Goal: Task Accomplishment & Management: Manage account settings

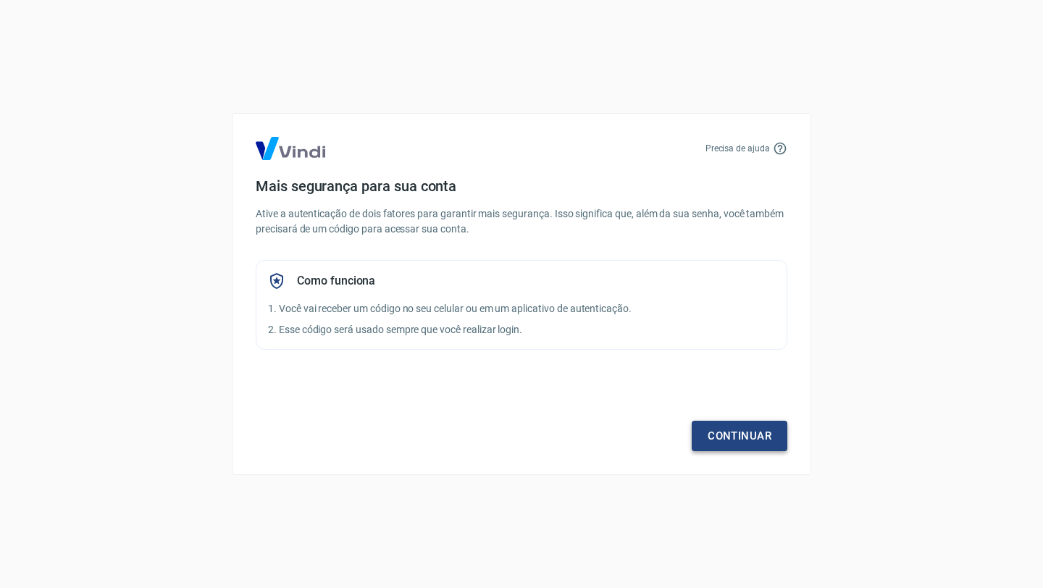
click at [731, 437] on link "Continuar" at bounding box center [739, 436] width 96 height 30
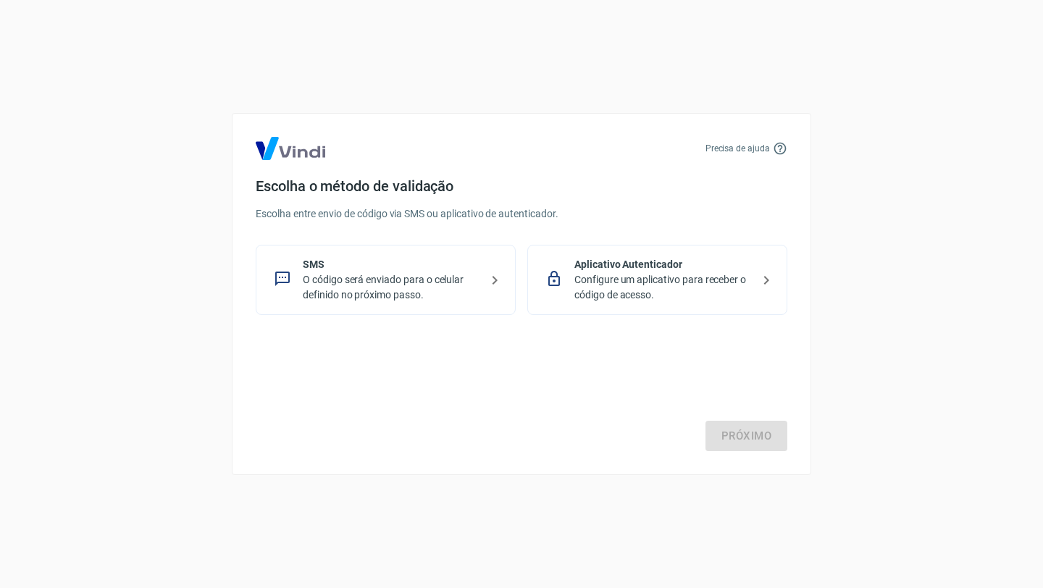
click at [426, 279] on p "O código será enviado para o celular definido no próximo passo." at bounding box center [391, 287] width 177 height 30
click at [723, 427] on link "Próximo" at bounding box center [746, 436] width 82 height 30
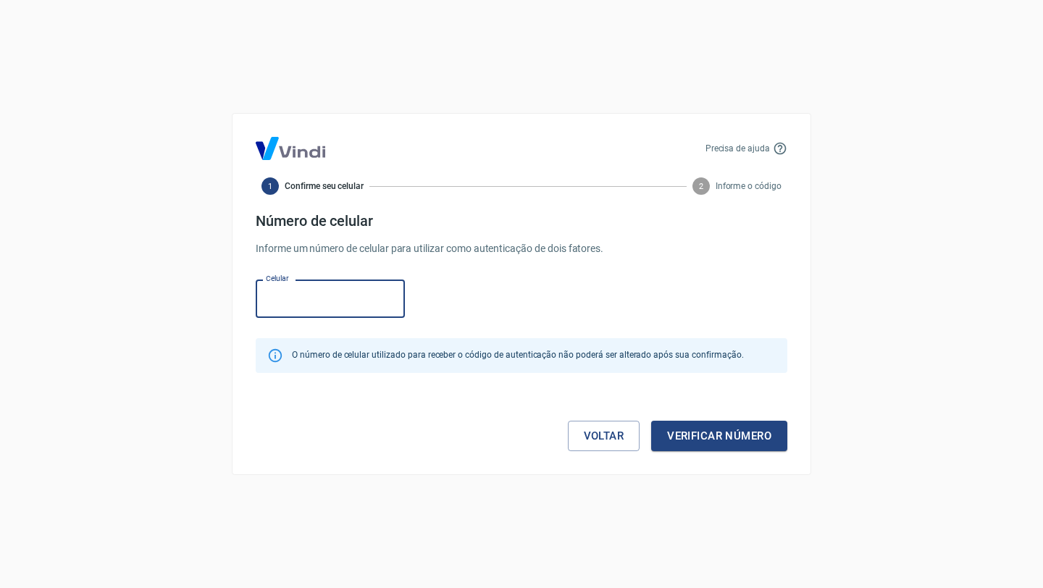
click at [298, 298] on input "Celular" at bounding box center [330, 298] width 149 height 38
paste input "(34) 99991-7447"
type input "(34) 99991-7447"
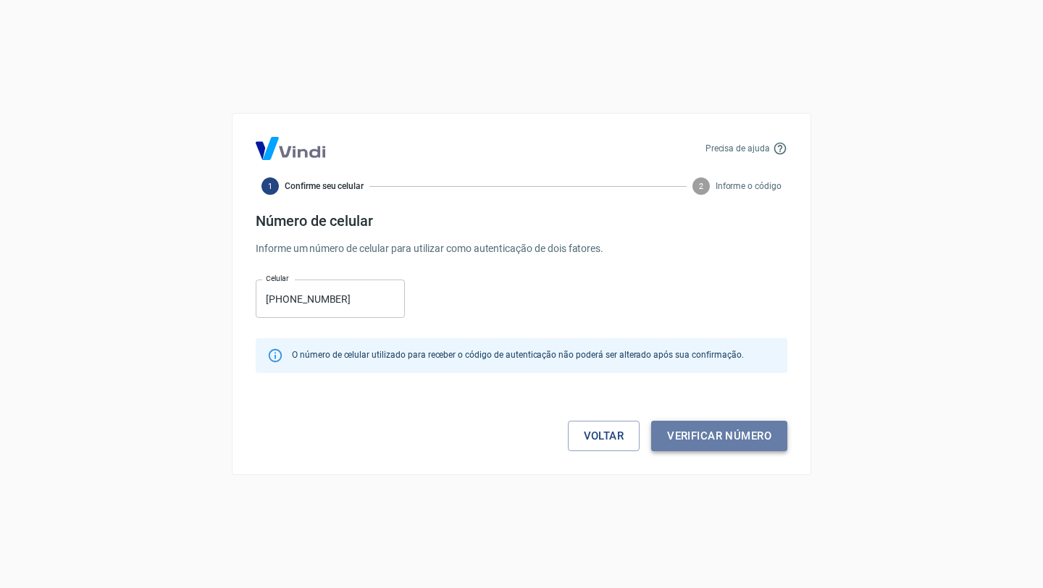
click at [707, 431] on button "Verificar número" at bounding box center [719, 436] width 136 height 30
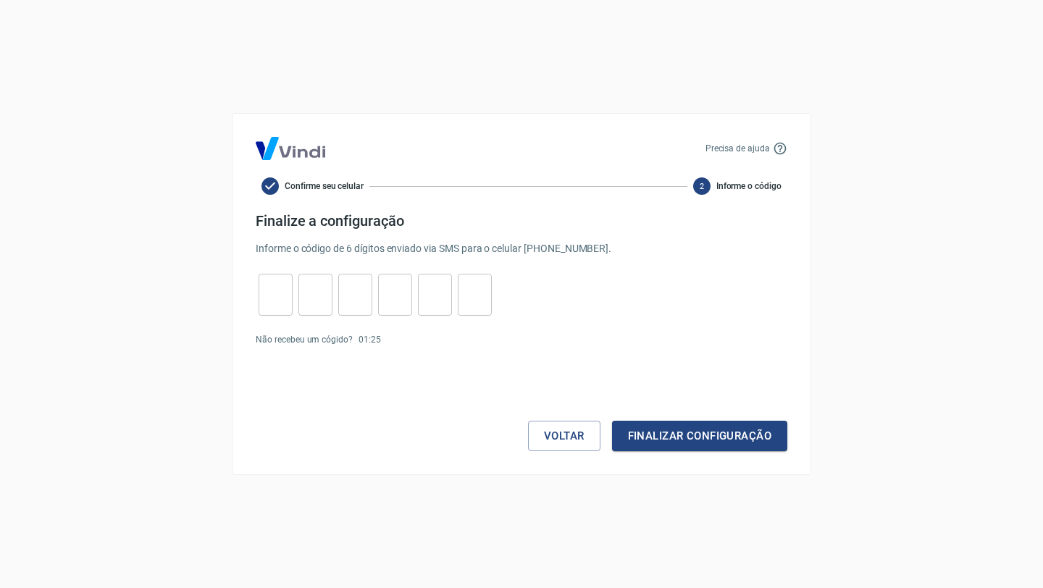
click at [274, 295] on input "tel" at bounding box center [275, 294] width 34 height 31
type input "9"
type input "7"
type input "3"
type input "9"
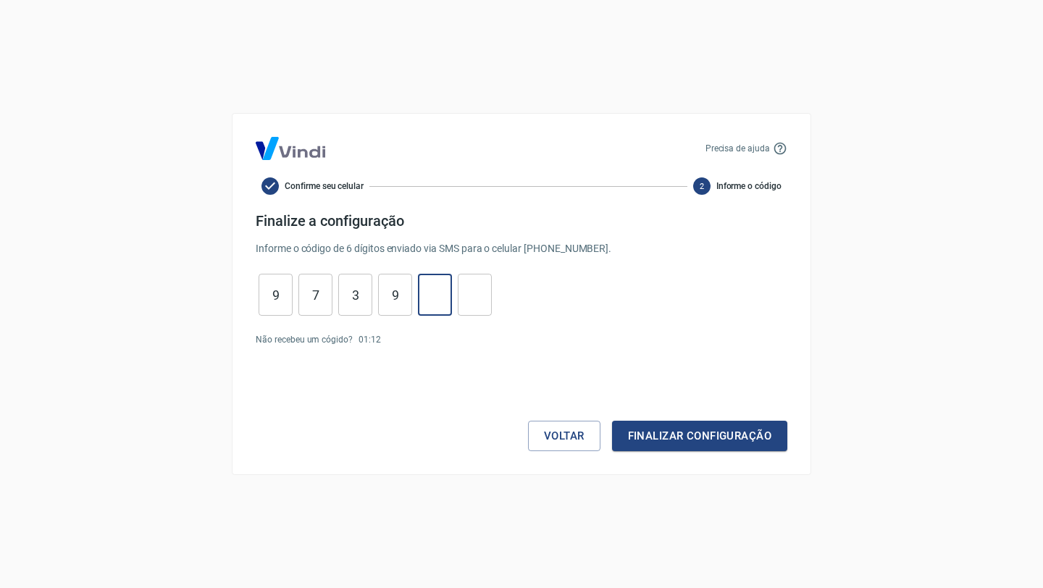
type input "9"
type input "8"
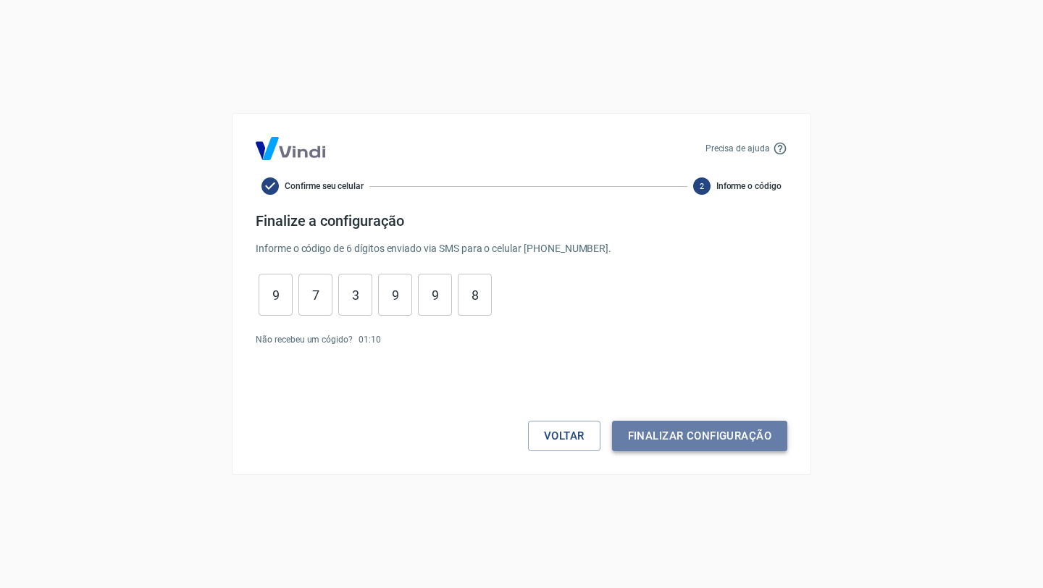
click at [641, 442] on button "Finalizar configuração" at bounding box center [699, 436] width 175 height 30
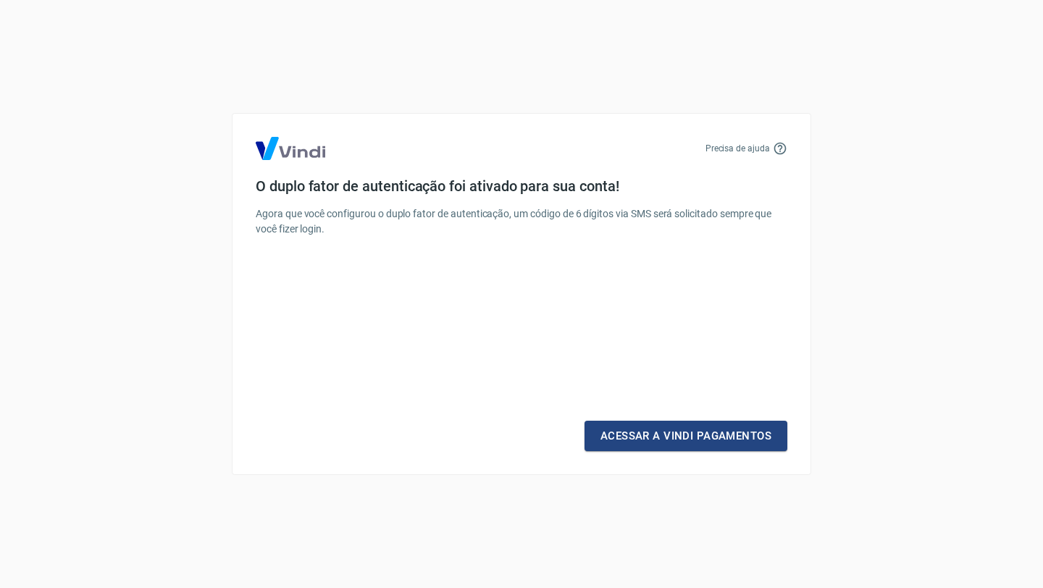
click at [641, 442] on link "Acessar a Vindi Pagamentos" at bounding box center [685, 436] width 203 height 30
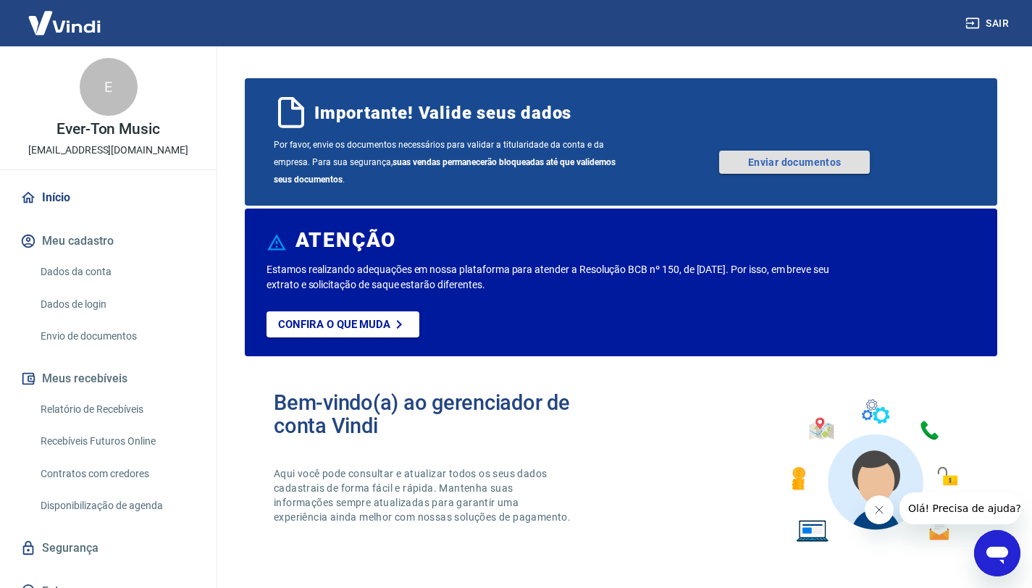
click at [751, 169] on link "Enviar documentos" at bounding box center [794, 162] width 151 height 23
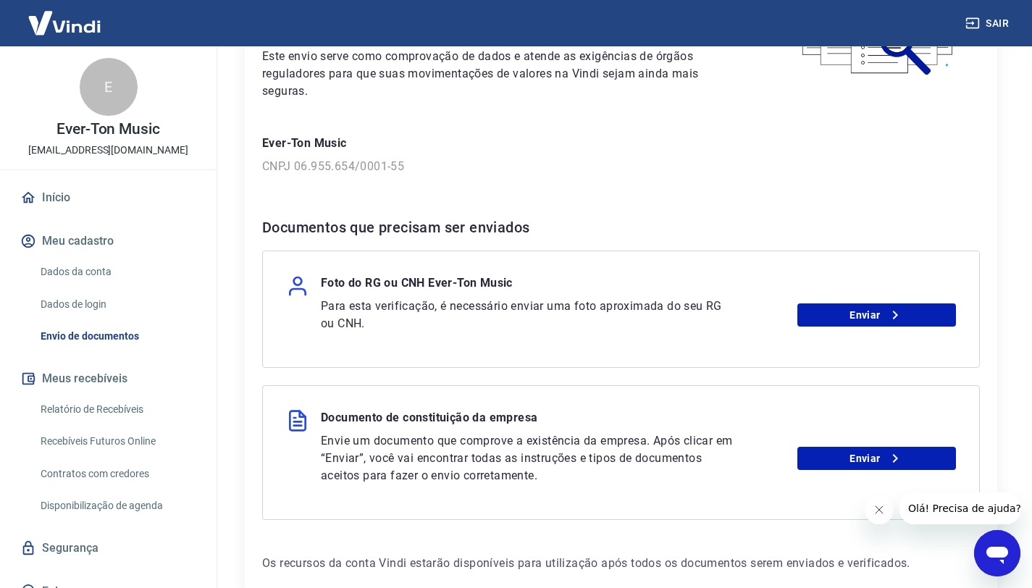
scroll to position [236, 0]
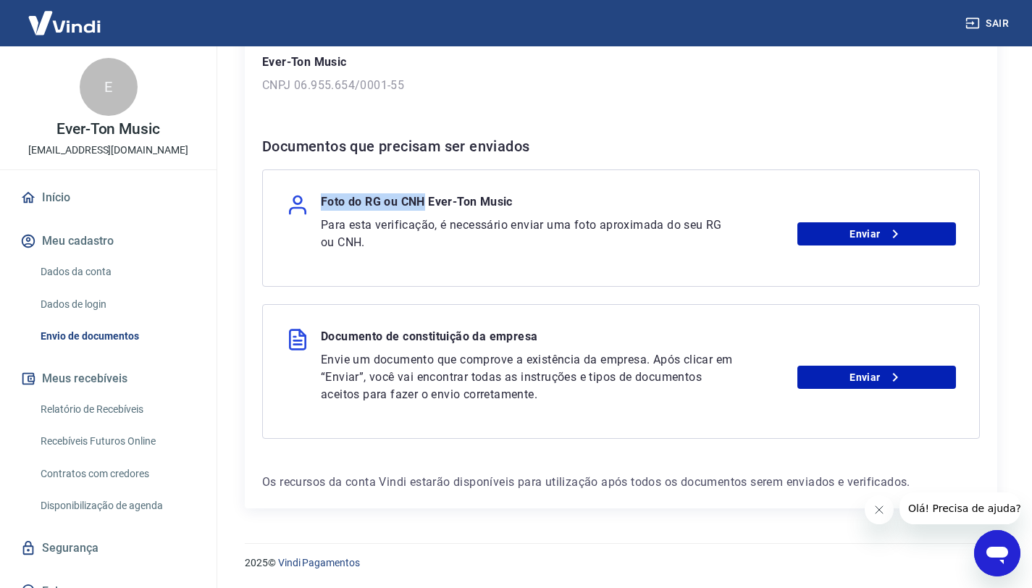
drag, startPoint x: 320, startPoint y: 203, endPoint x: 423, endPoint y: 203, distance: 102.8
click at [423, 203] on div "Foto do RG ou CNH Ever-Ton Music" at bounding box center [399, 204] width 227 height 23
copy p "Foto do RG ou CNH"
click at [331, 345] on p "Documento de constituição da empresa" at bounding box center [429, 339] width 216 height 23
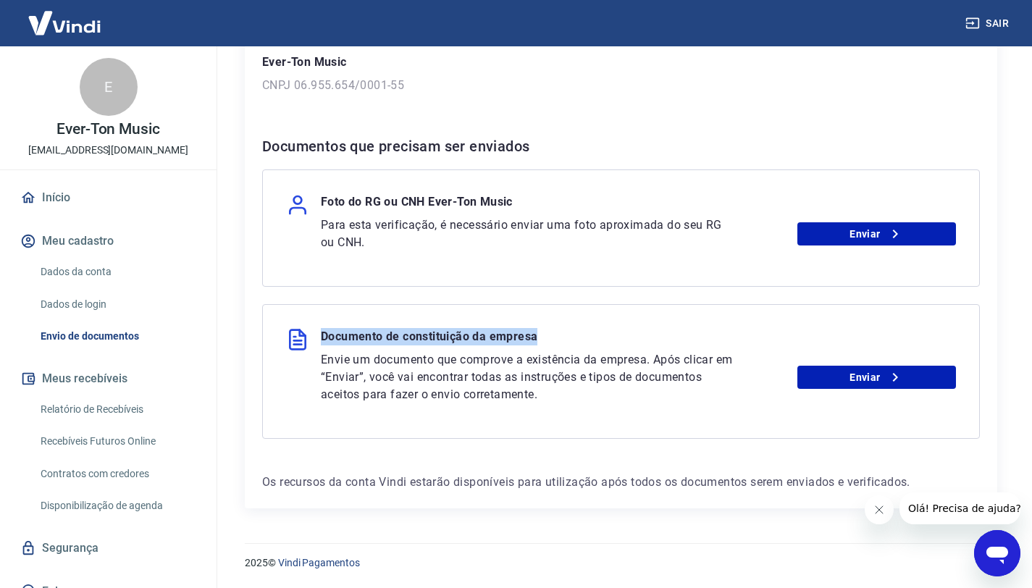
drag, startPoint x: 323, startPoint y: 339, endPoint x: 547, endPoint y: 335, distance: 223.8
click at [547, 335] on div "Documento de constituição da empresa" at bounding box center [621, 339] width 670 height 23
copy p "Documento de constituição da empresa"
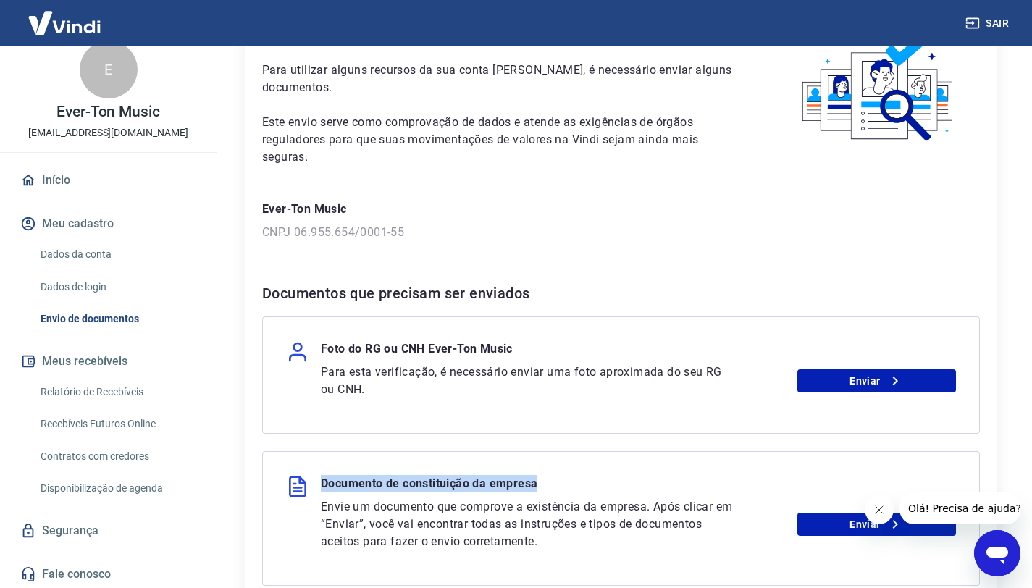
scroll to position [0, 0]
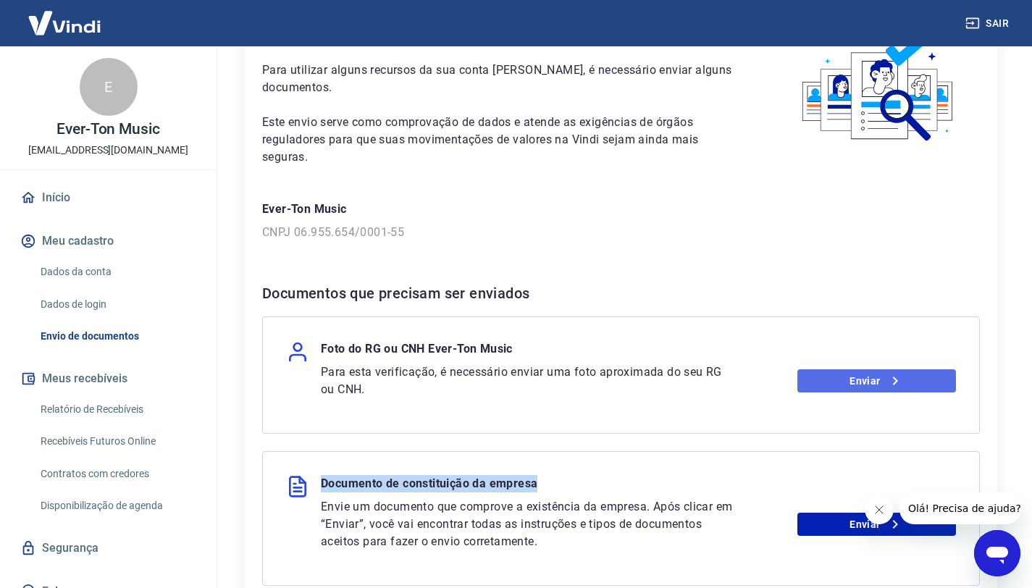
click at [824, 382] on link "Enviar" at bounding box center [876, 380] width 159 height 23
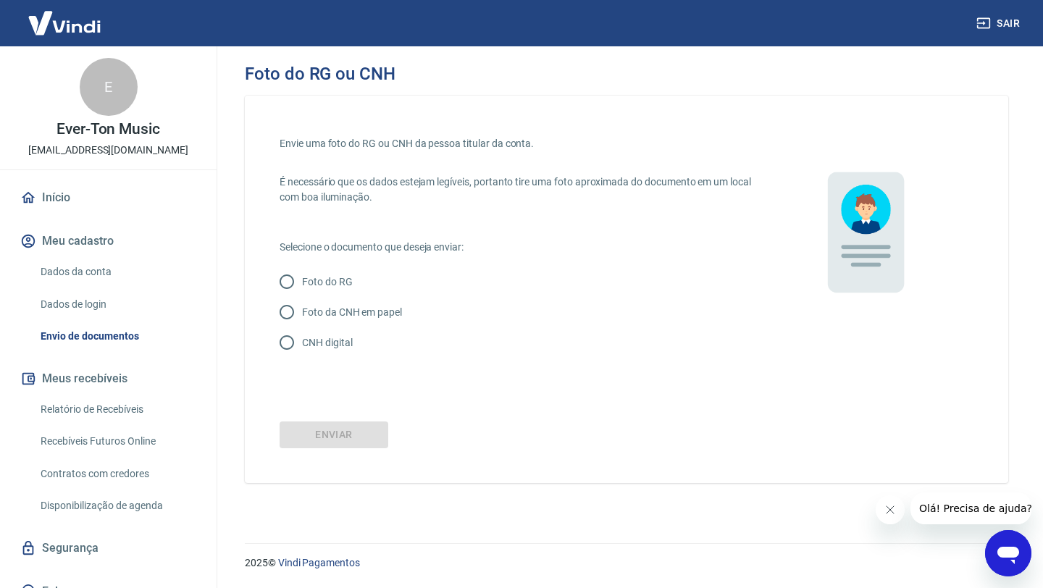
click at [287, 340] on input "CNH digital" at bounding box center [287, 342] width 30 height 30
radio input "true"
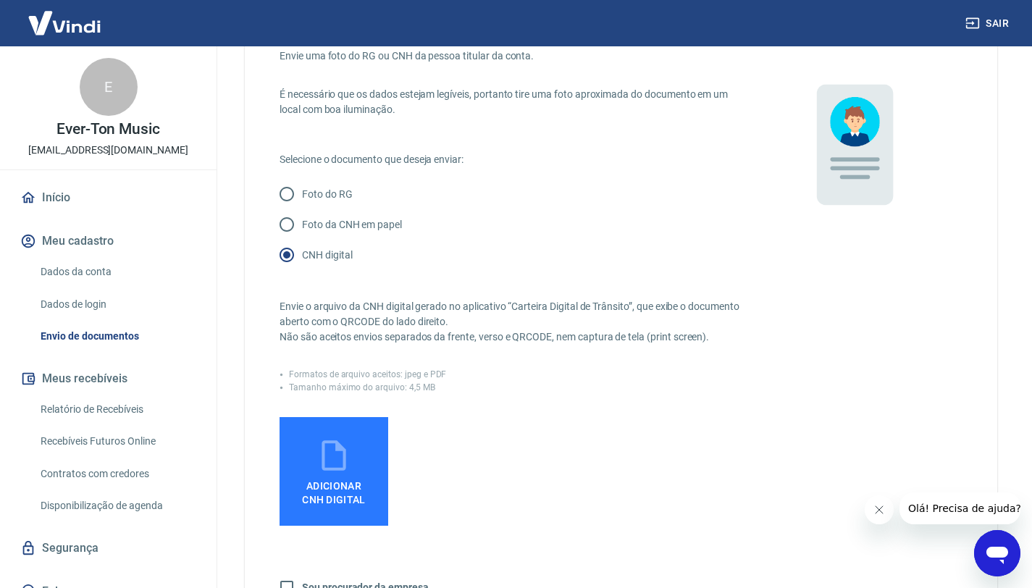
scroll to position [98, 0]
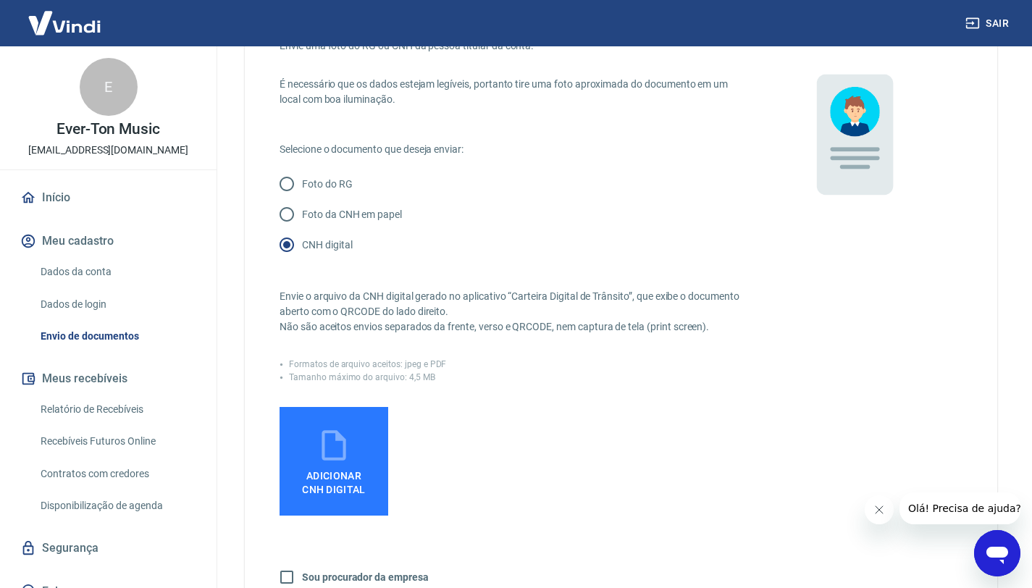
click at [342, 471] on span "Adicionar CNH Digital" at bounding box center [334, 483] width 64 height 26
click at [0, 0] on input "Adicionar CNH Digital" at bounding box center [0, 0] width 0 height 0
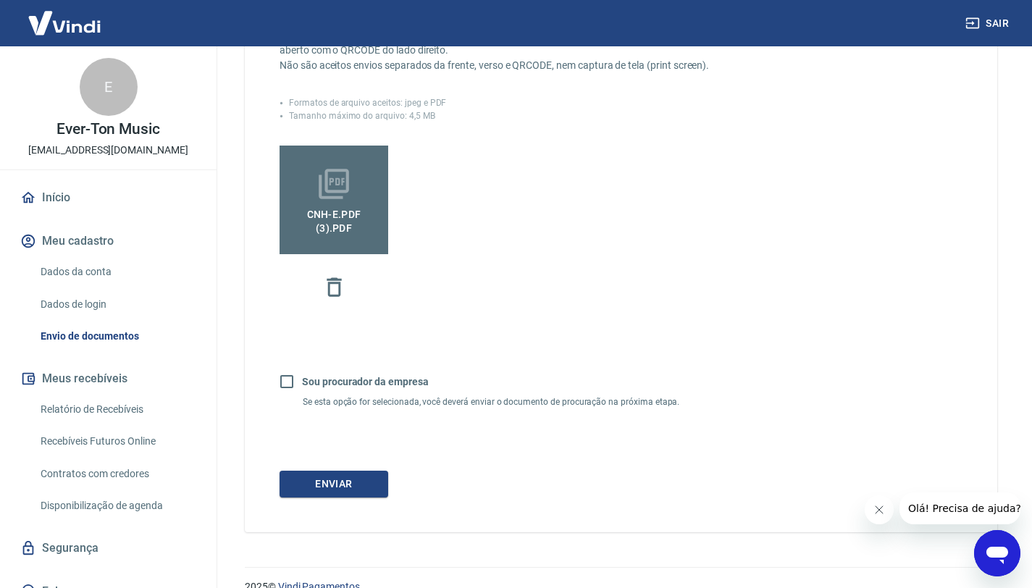
scroll to position [364, 0]
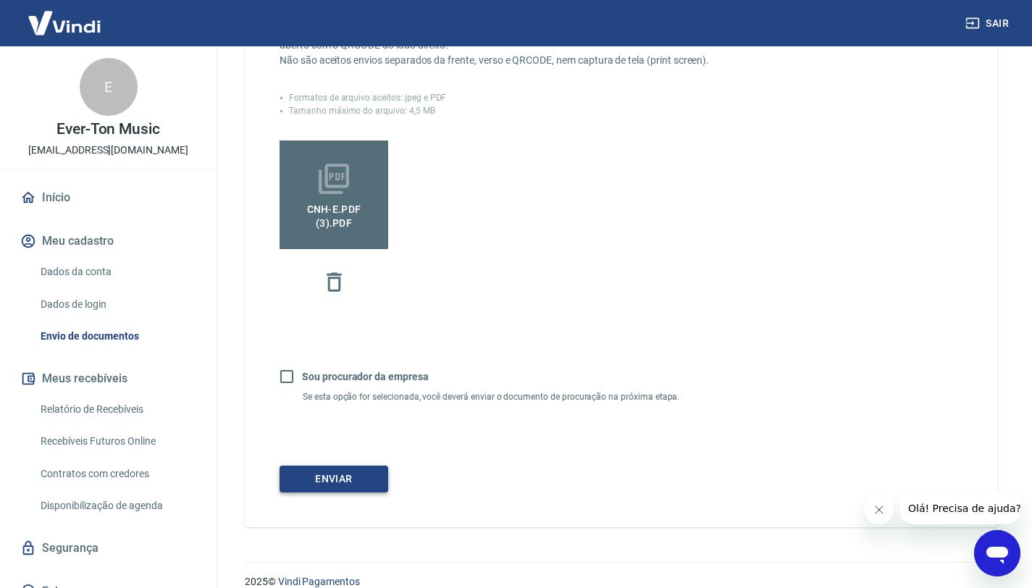
click at [359, 483] on button "Enviar" at bounding box center [333, 479] width 109 height 27
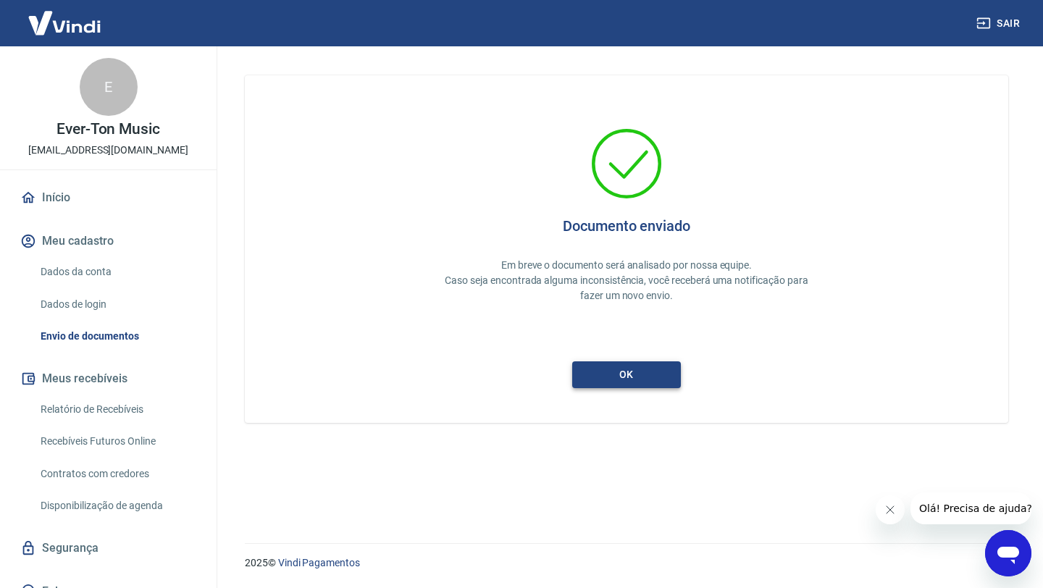
click at [600, 371] on button "ok" at bounding box center [626, 374] width 109 height 27
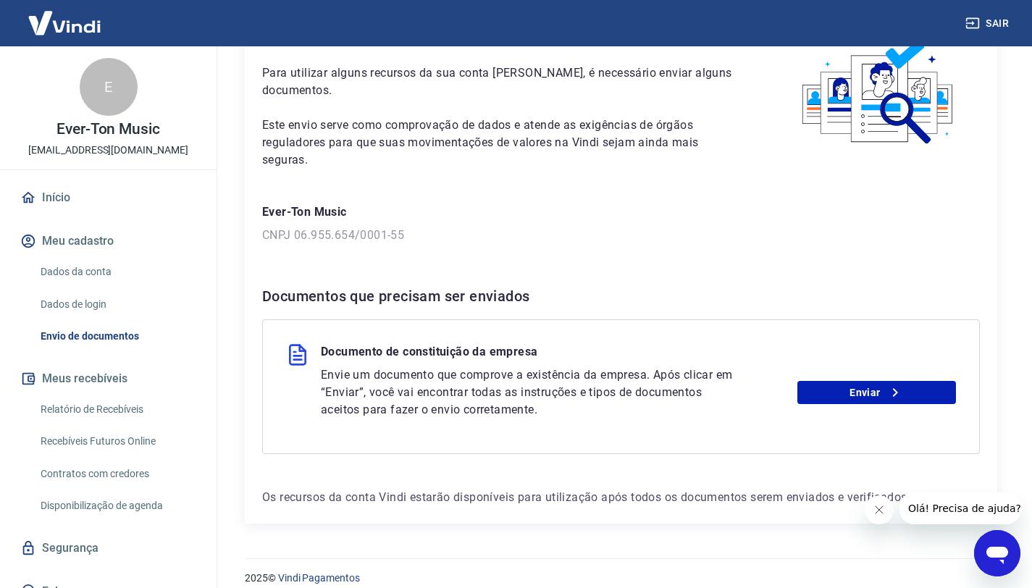
scroll to position [101, 0]
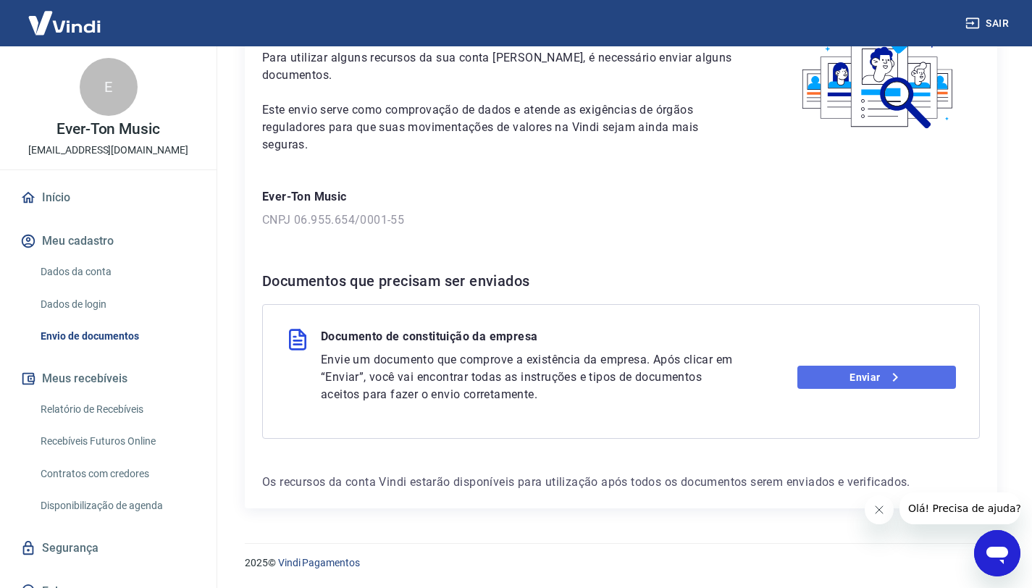
click at [820, 380] on link "Enviar" at bounding box center [876, 377] width 159 height 23
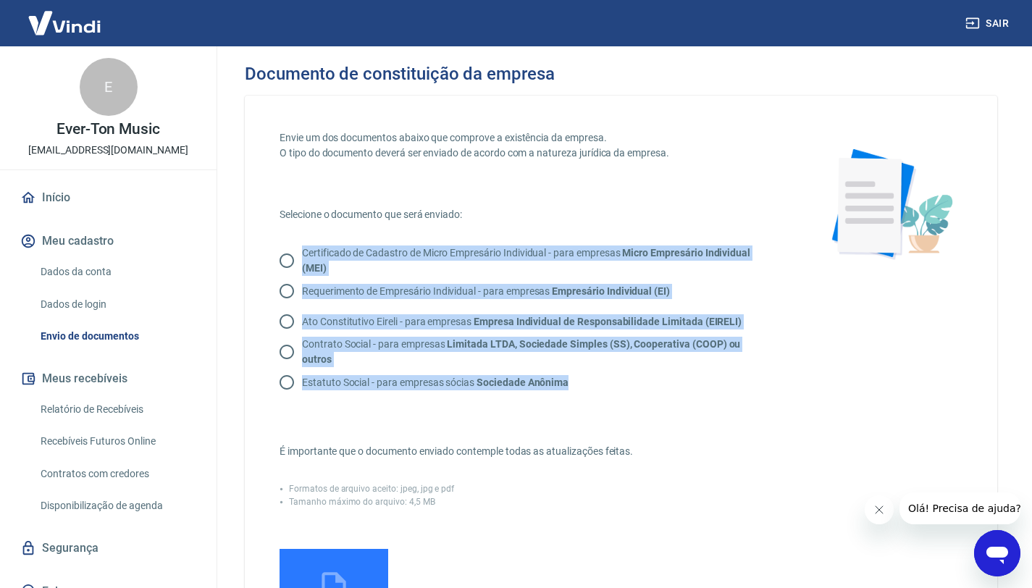
drag, startPoint x: 574, startPoint y: 379, endPoint x: 241, endPoint y: 247, distance: 358.2
click at [241, 247] on div "Documento de constituição da empresa Envie um dos documentos abaixo que comprov…" at bounding box center [620, 492] width 787 height 893
copy div "Certificado de Cadastro de Micro Empresário Individual - para empresas Micro Em…"
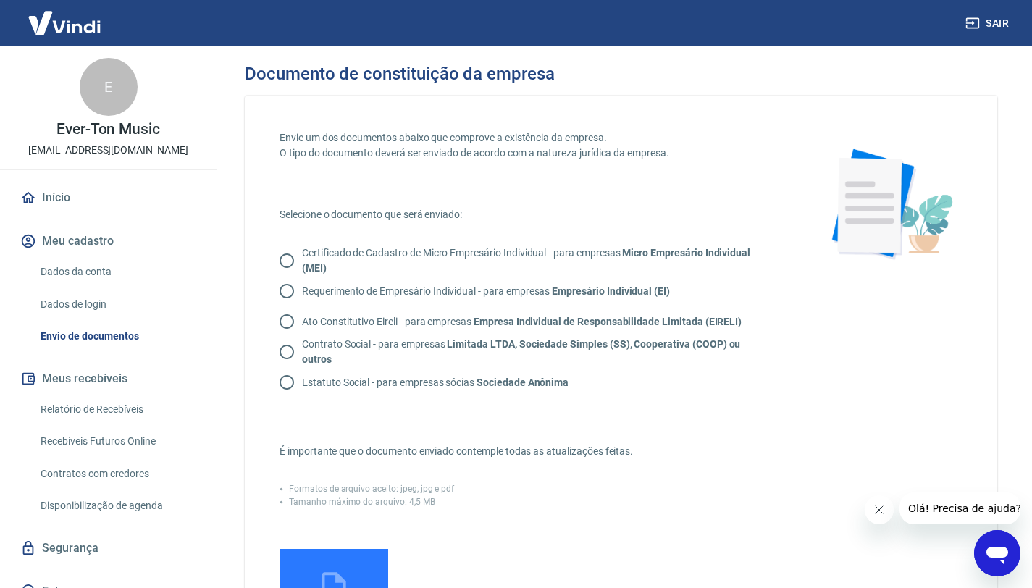
click at [369, 220] on p "Selecione o documento que será enviado:" at bounding box center [530, 214] width 503 height 15
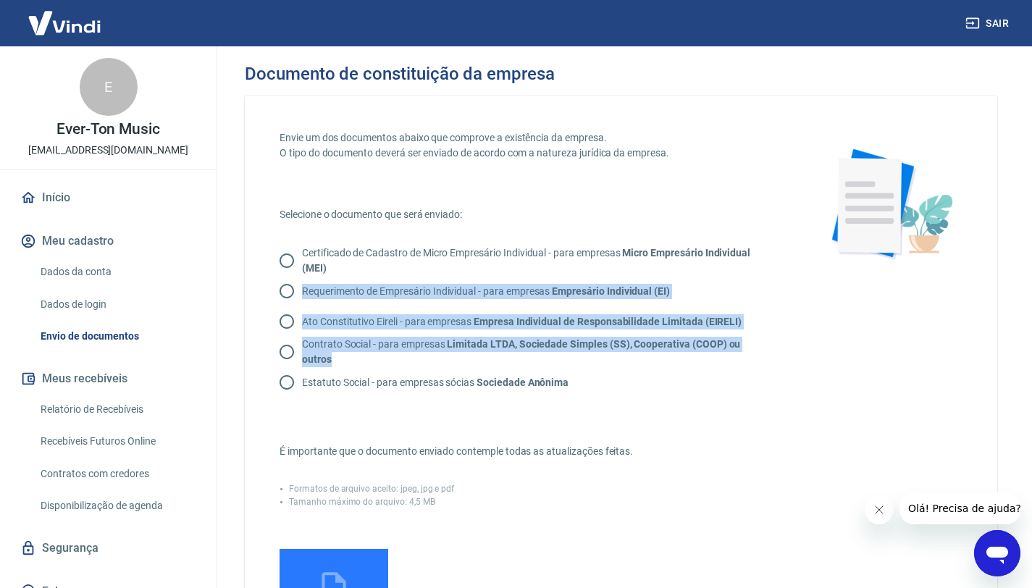
drag, startPoint x: 768, startPoint y: 352, endPoint x: 300, endPoint y: 293, distance: 472.1
click at [300, 293] on div "Certificado de Cadastro de Micro Empresário Individual - para empresas Micro Em…" at bounding box center [530, 321] width 503 height 152
click at [290, 355] on input "Contrato Social - para empresas Limitada LTDA, Sociedade Simples (SS), Cooperat…" at bounding box center [287, 352] width 30 height 30
radio input "true"
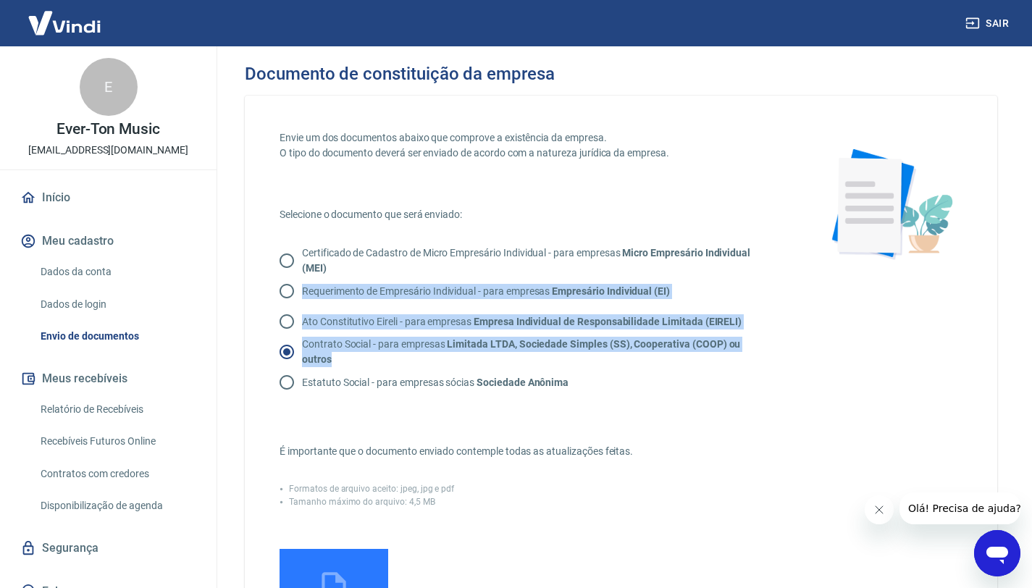
click at [0, 0] on input "Adicionar documento" at bounding box center [0, 0] width 0 height 0
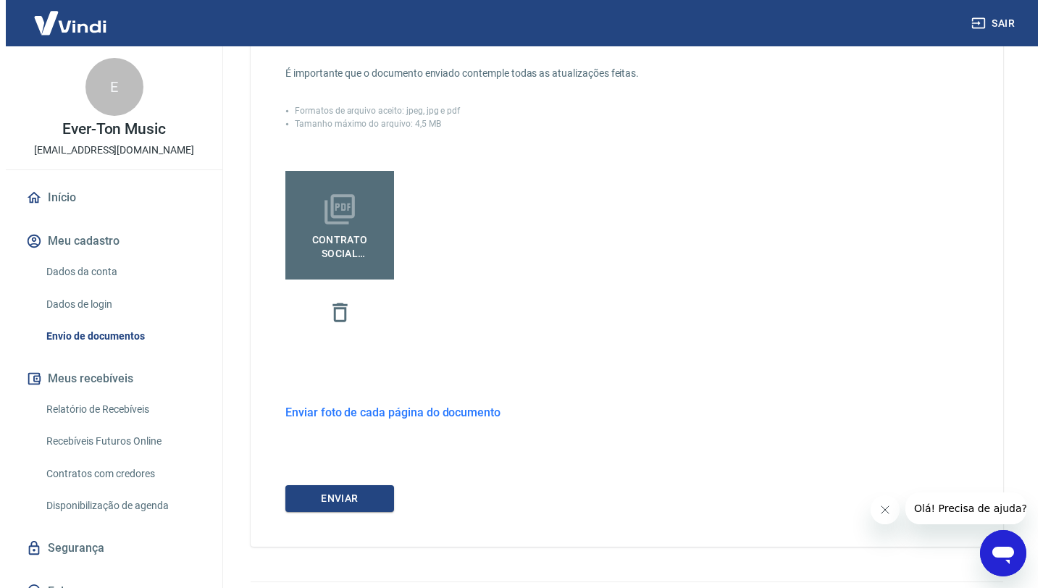
scroll to position [382, 0]
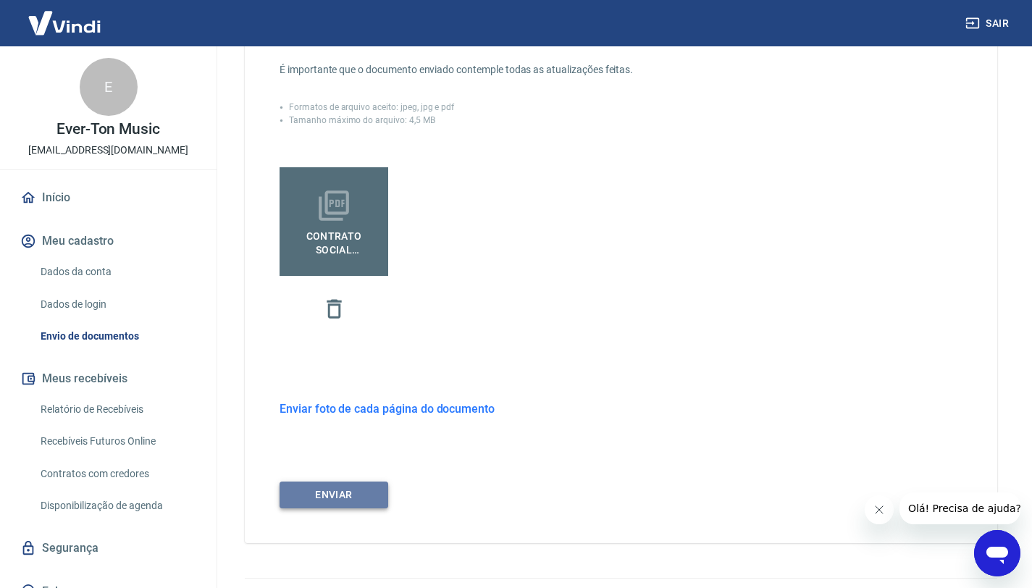
click at [360, 495] on button "ENVIAR" at bounding box center [333, 494] width 109 height 27
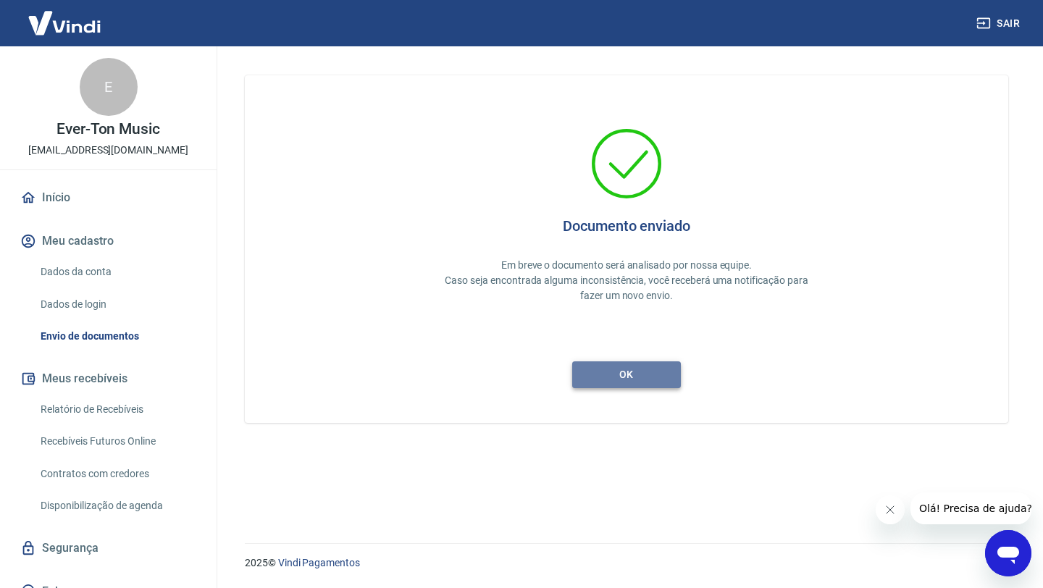
click at [615, 366] on button "ok" at bounding box center [626, 374] width 109 height 27
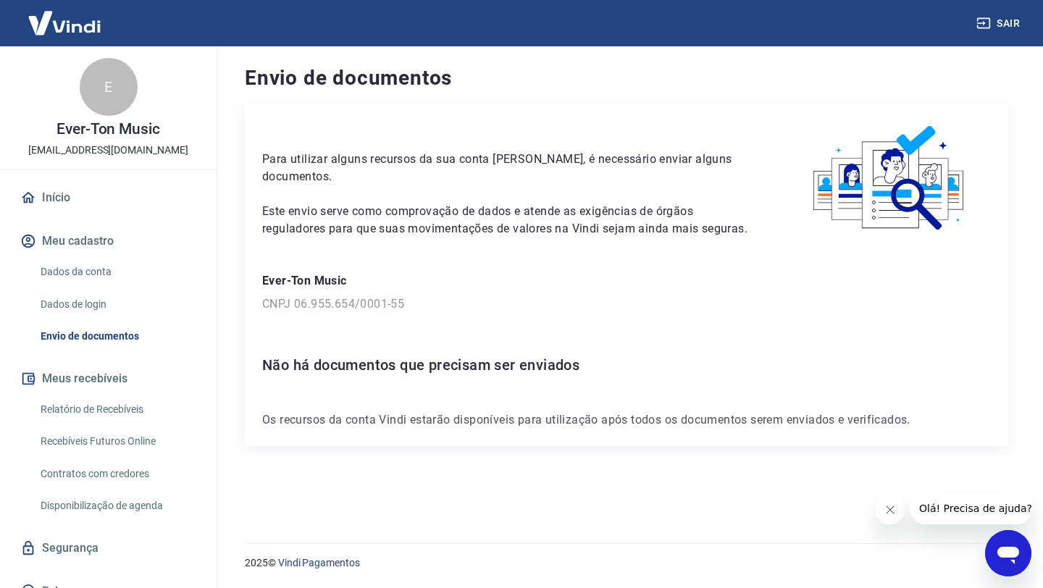
click at [129, 233] on button "Meu cadastro" at bounding box center [108, 241] width 182 height 32
click at [101, 243] on button "Meu cadastro" at bounding box center [108, 241] width 182 height 32
click at [98, 270] on link "Dados da conta" at bounding box center [117, 272] width 164 height 30
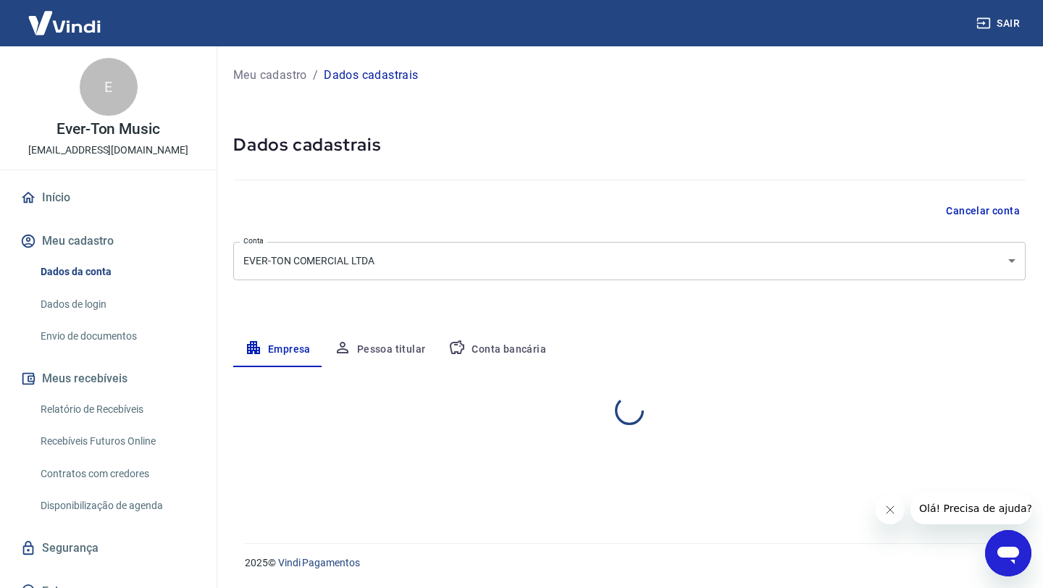
select select "MG"
select select "business"
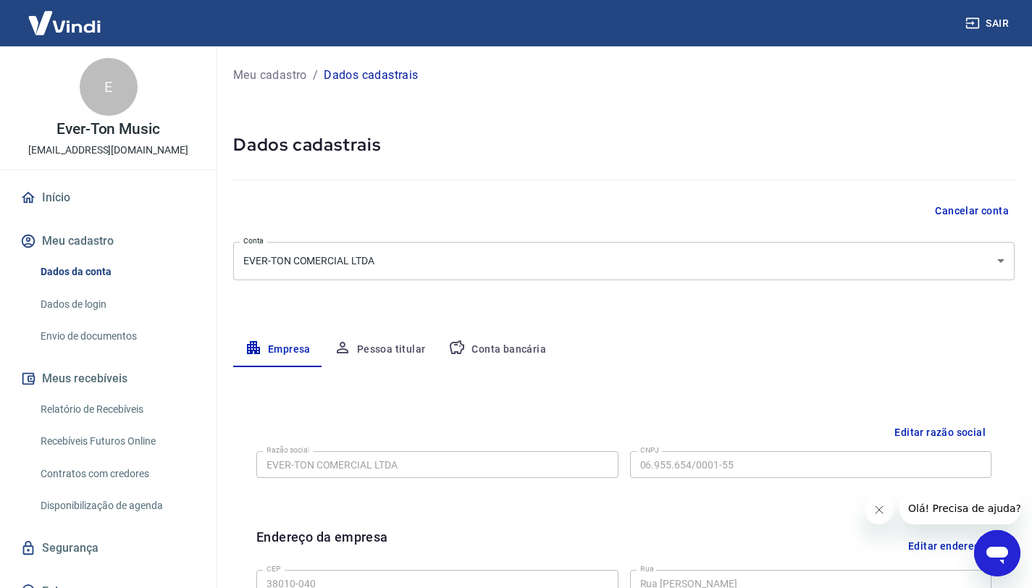
click at [369, 348] on button "Pessoa titular" at bounding box center [379, 349] width 115 height 35
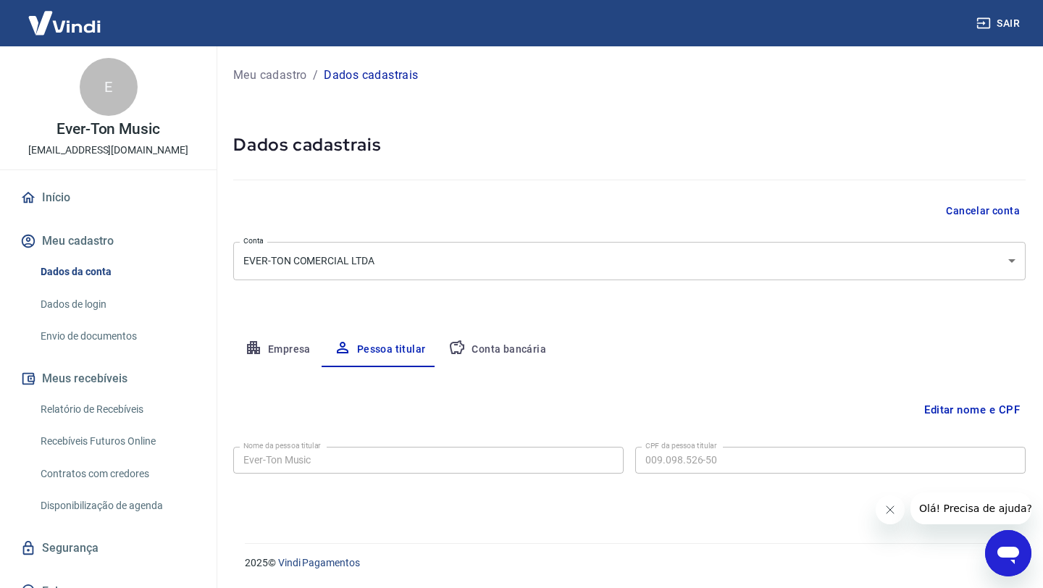
click at [962, 405] on button "Editar nome e CPF" at bounding box center [971, 410] width 107 height 28
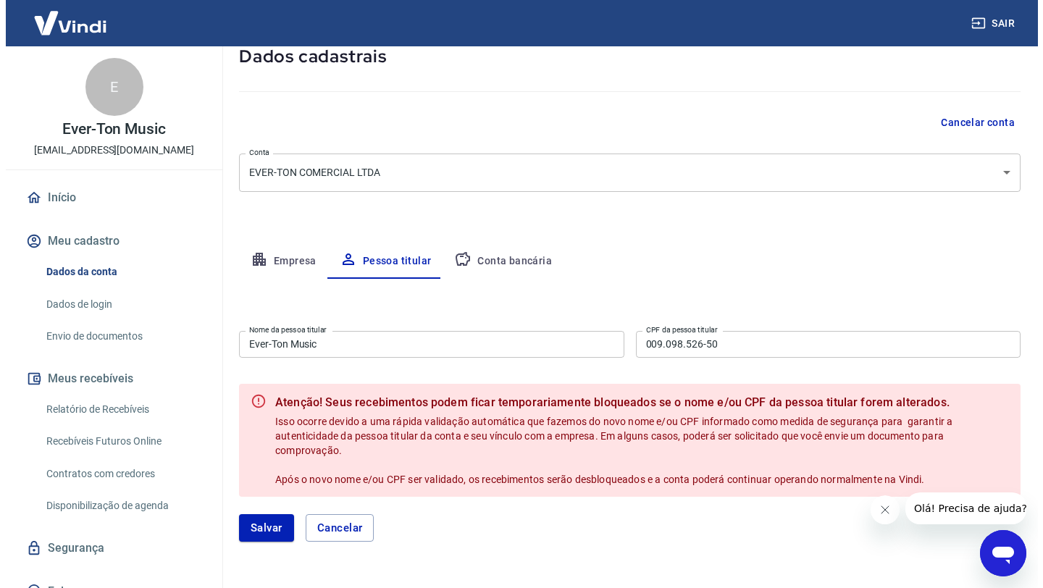
scroll to position [139, 0]
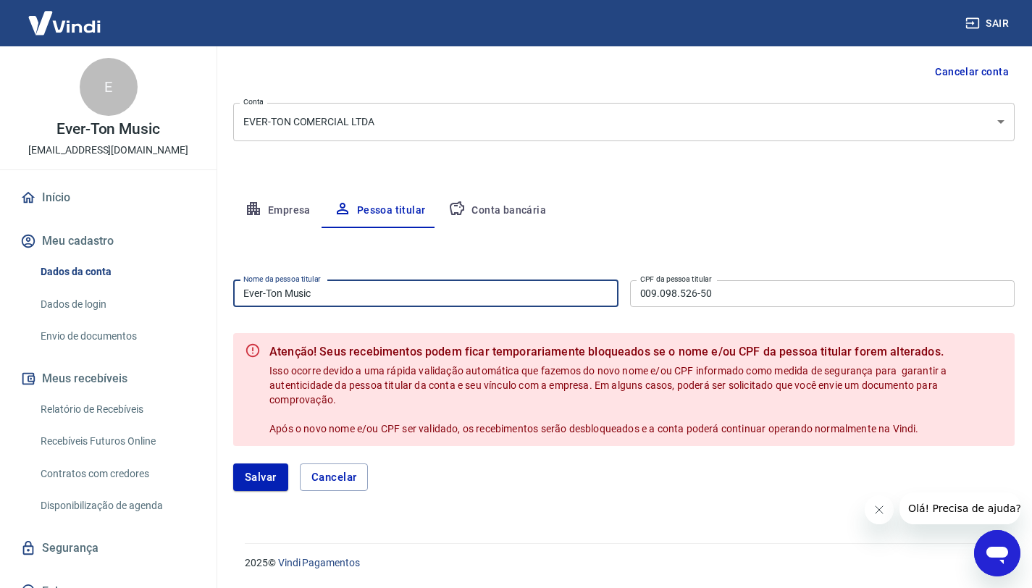
click at [436, 303] on input "Ever-Ton Music" at bounding box center [425, 293] width 385 height 27
paste input "VERTON DA SILVA TOSTA"
type input "EVERTON DA SILVA TOSTA"
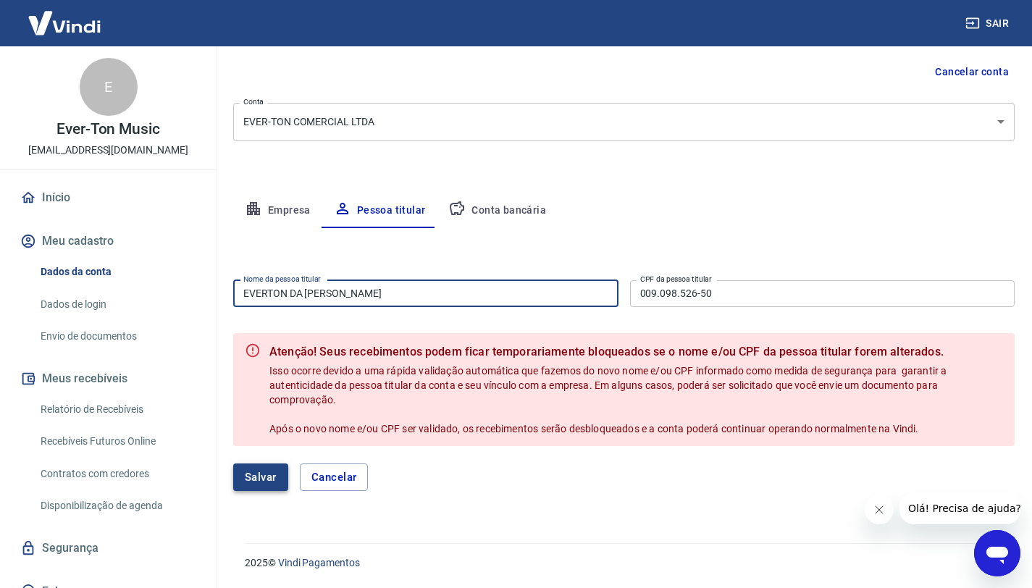
click at [262, 464] on button "Salvar" at bounding box center [260, 477] width 55 height 28
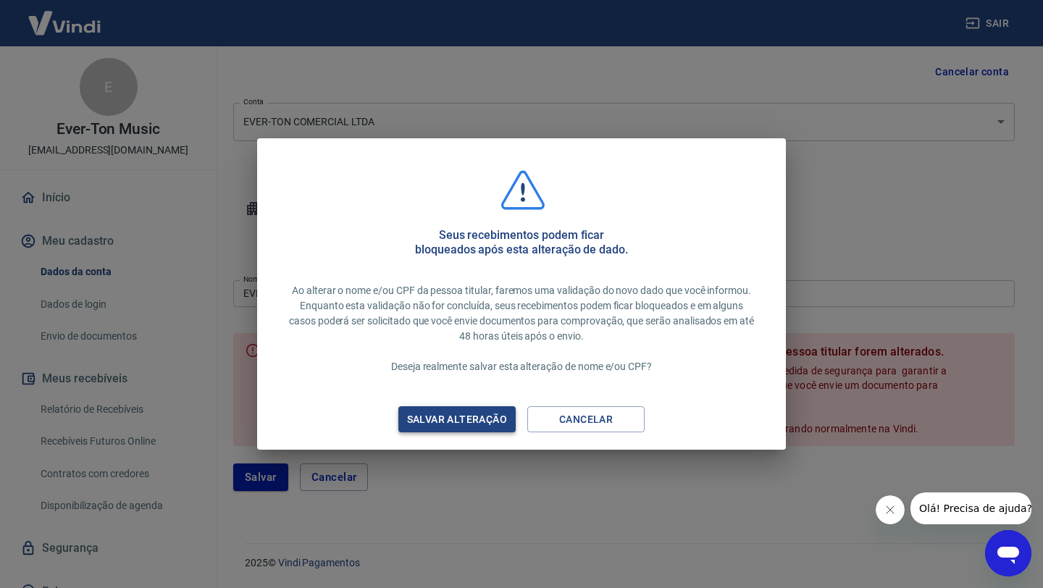
click at [495, 418] on div "Salvar alteração" at bounding box center [457, 420] width 135 height 18
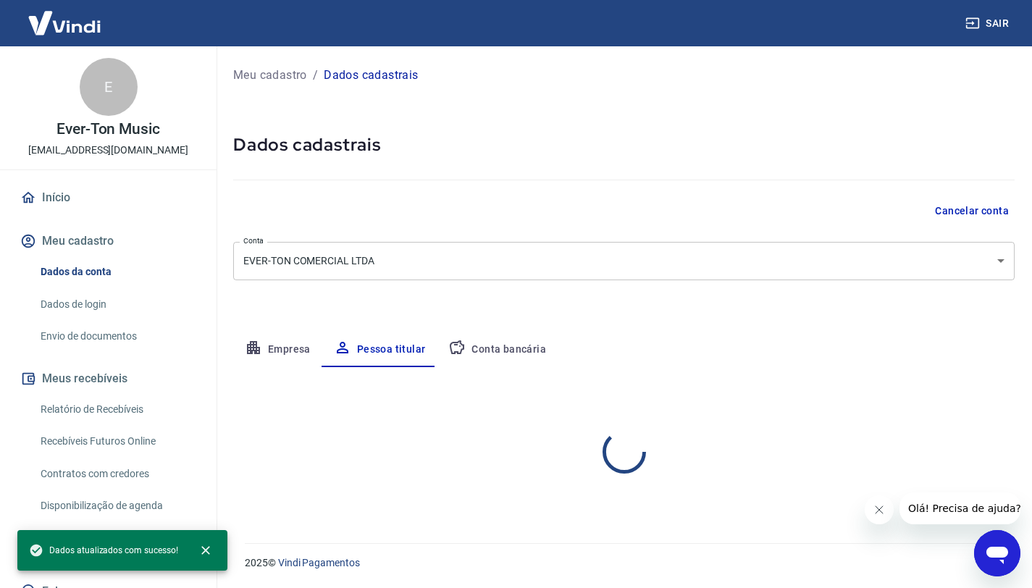
scroll to position [0, 0]
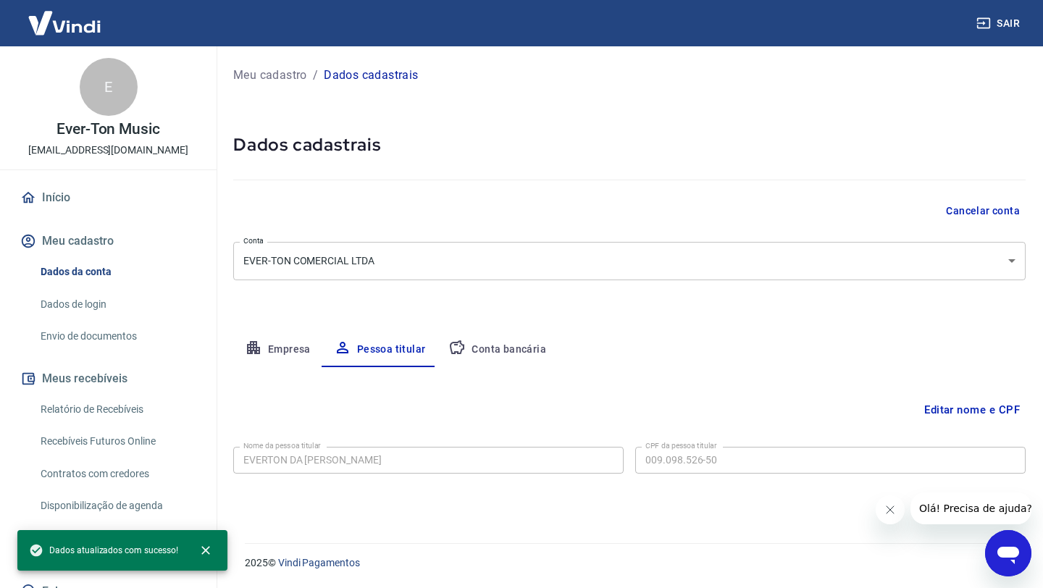
click at [505, 350] on button "Conta bancária" at bounding box center [497, 349] width 121 height 35
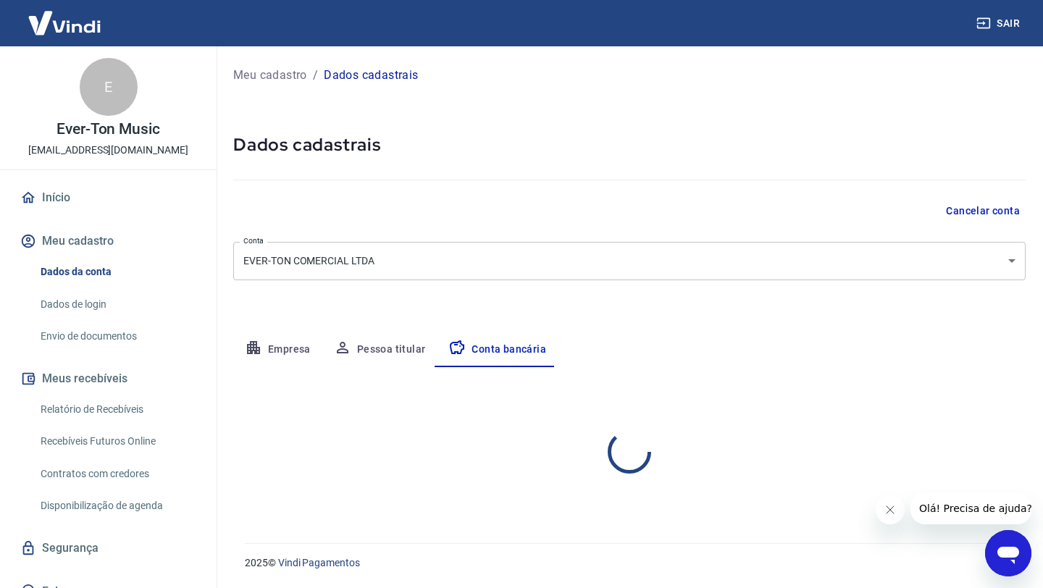
select select "1"
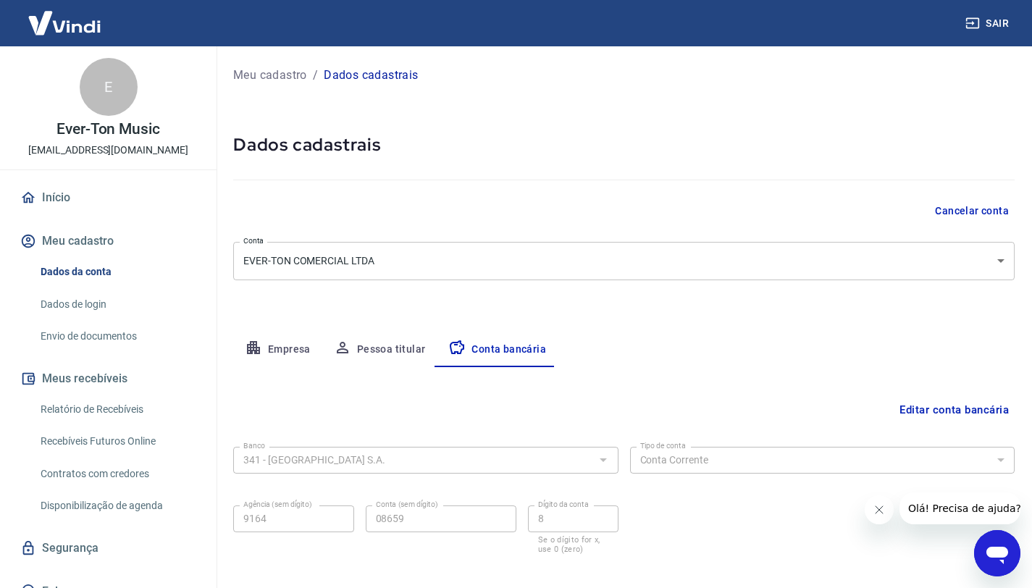
scroll to position [72, 0]
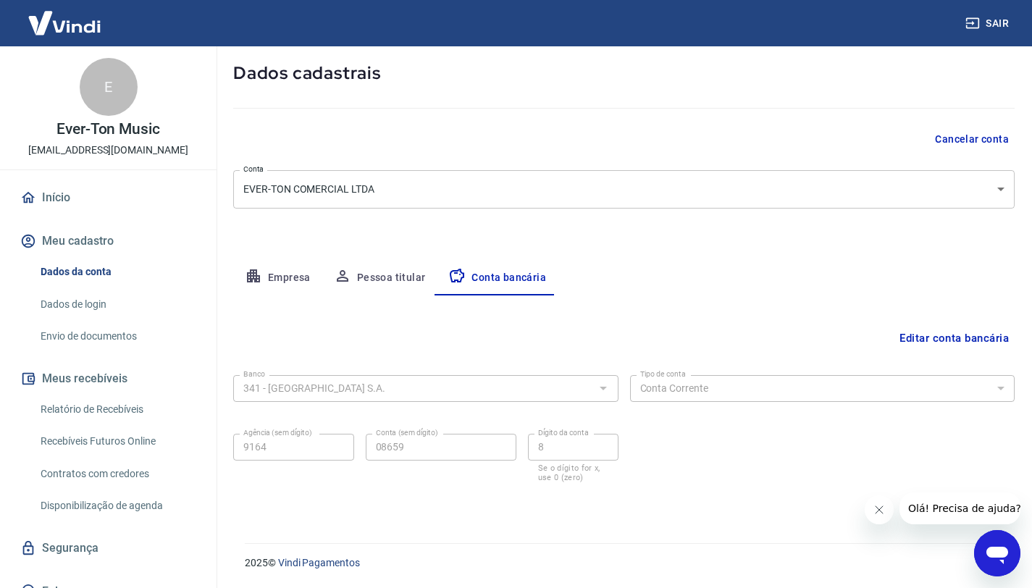
click at [378, 290] on button "Pessoa titular" at bounding box center [379, 278] width 115 height 35
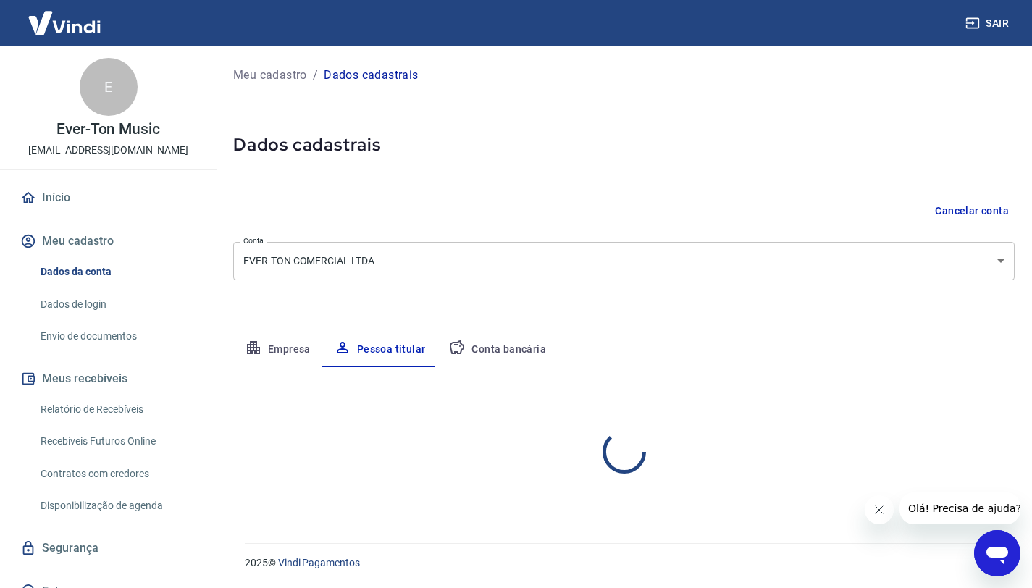
scroll to position [0, 0]
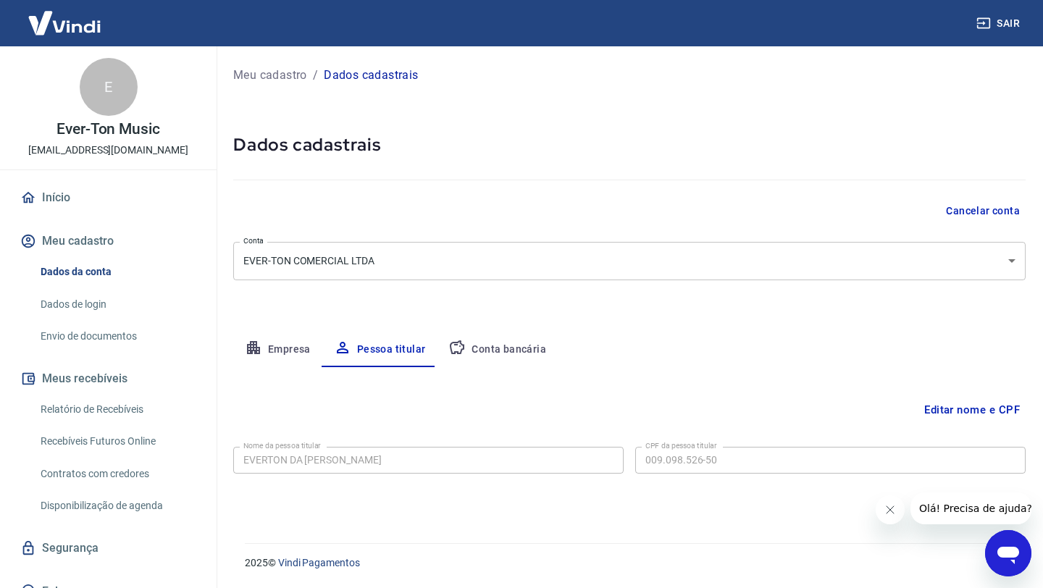
click at [285, 345] on button "Empresa" at bounding box center [277, 349] width 89 height 35
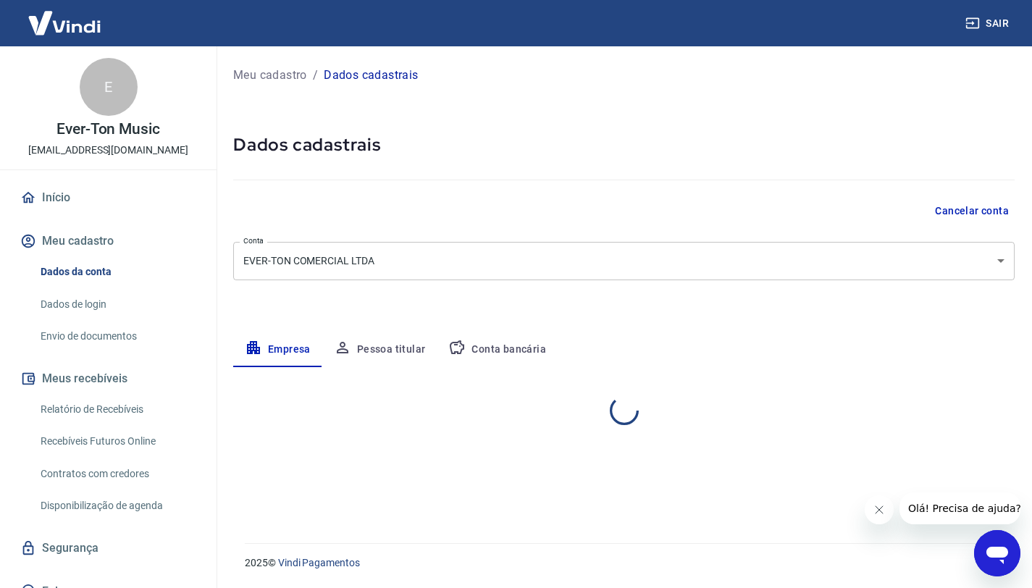
select select "MG"
select select "business"
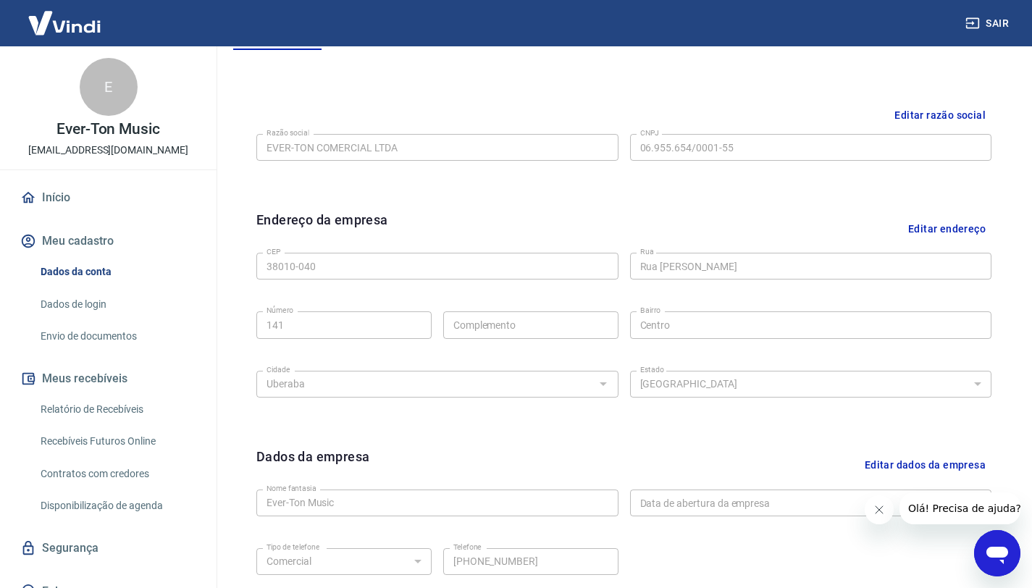
scroll to position [315, 0]
click at [119, 101] on div "E" at bounding box center [109, 87] width 58 height 58
click at [62, 22] on img at bounding box center [64, 23] width 94 height 44
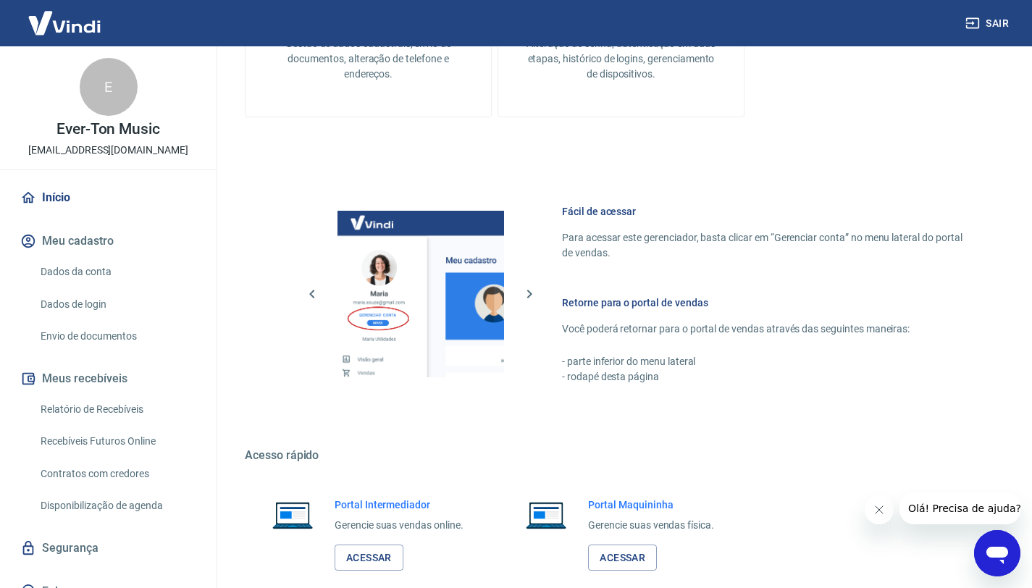
scroll to position [850, 0]
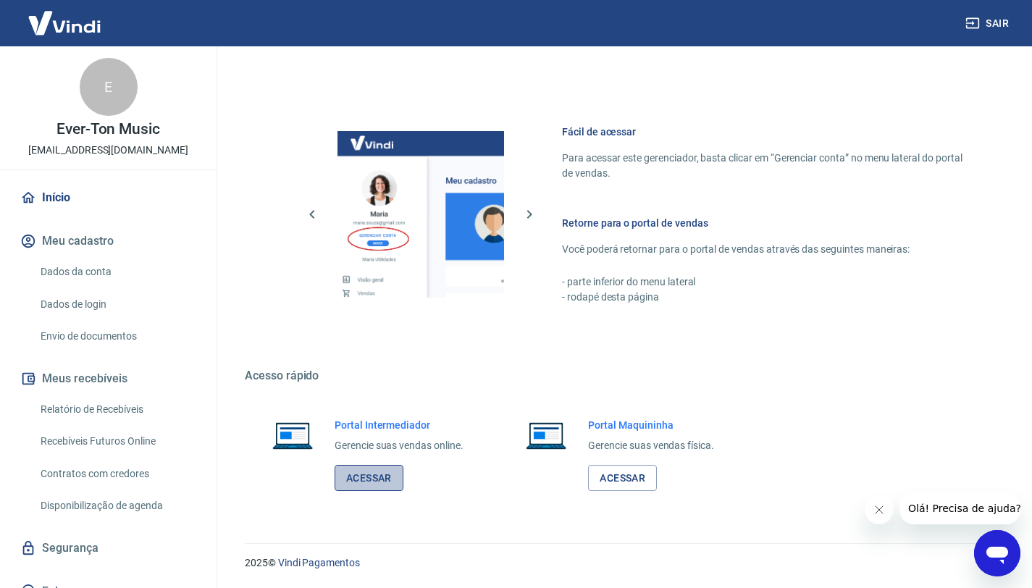
click at [387, 474] on link "Acessar" at bounding box center [368, 478] width 69 height 27
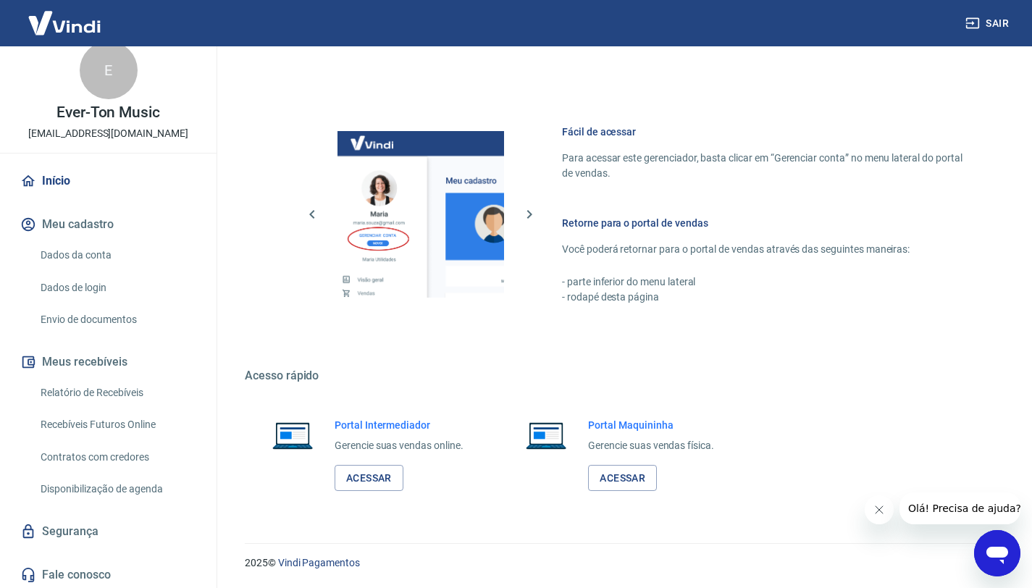
scroll to position [19, 0]
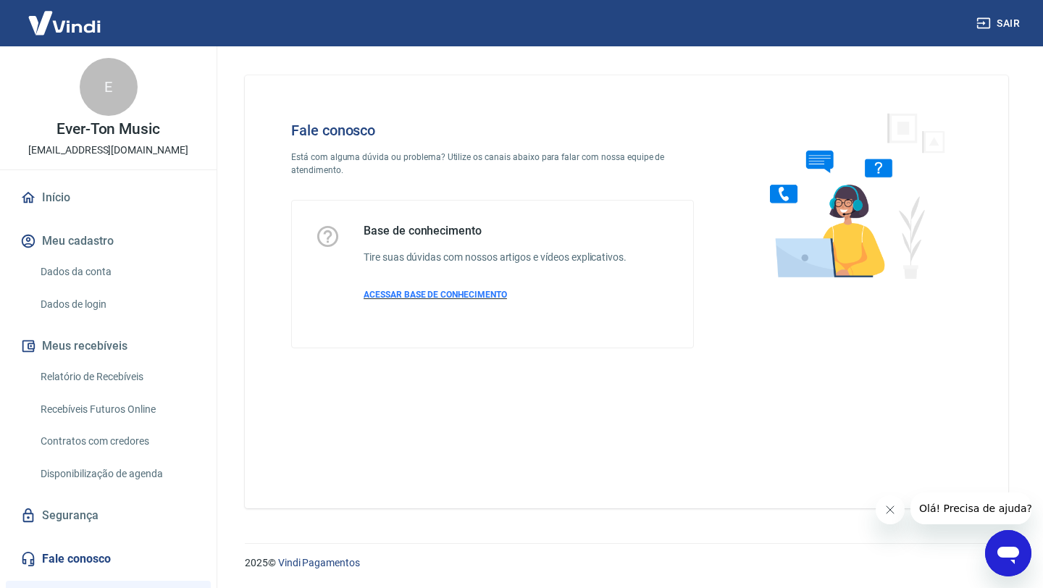
click at [476, 293] on span "ACESSAR BASE DE CONHECIMENTO" at bounding box center [434, 295] width 143 height 10
click at [69, 19] on img at bounding box center [64, 23] width 94 height 44
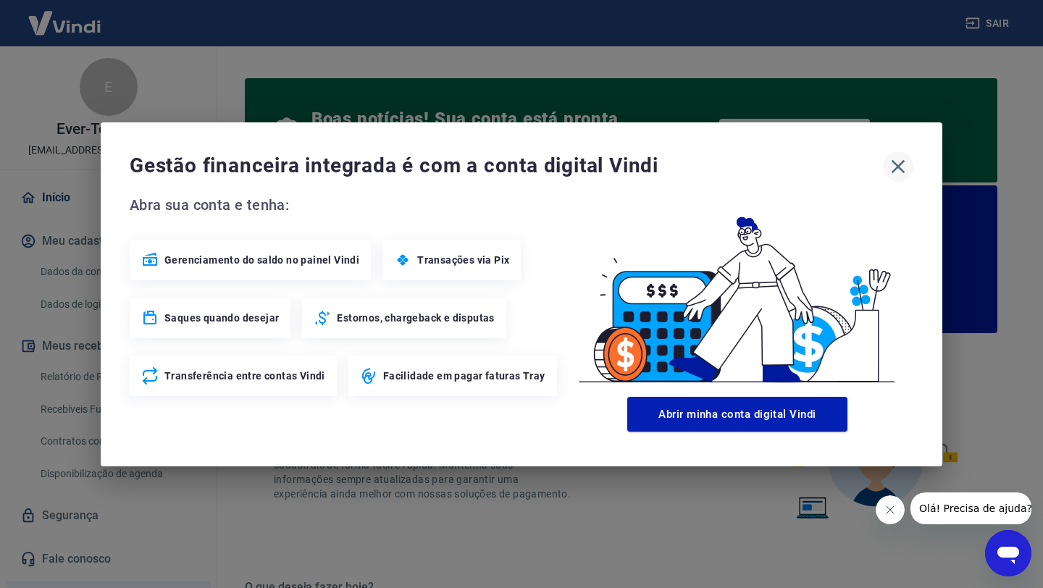
click at [896, 164] on icon "button" at bounding box center [898, 166] width 14 height 14
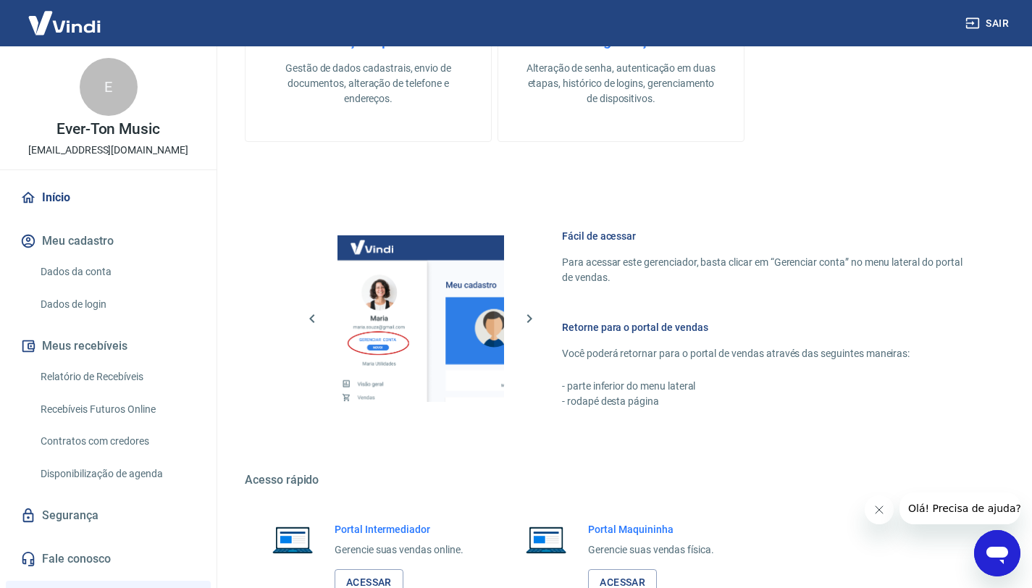
scroll to position [827, 0]
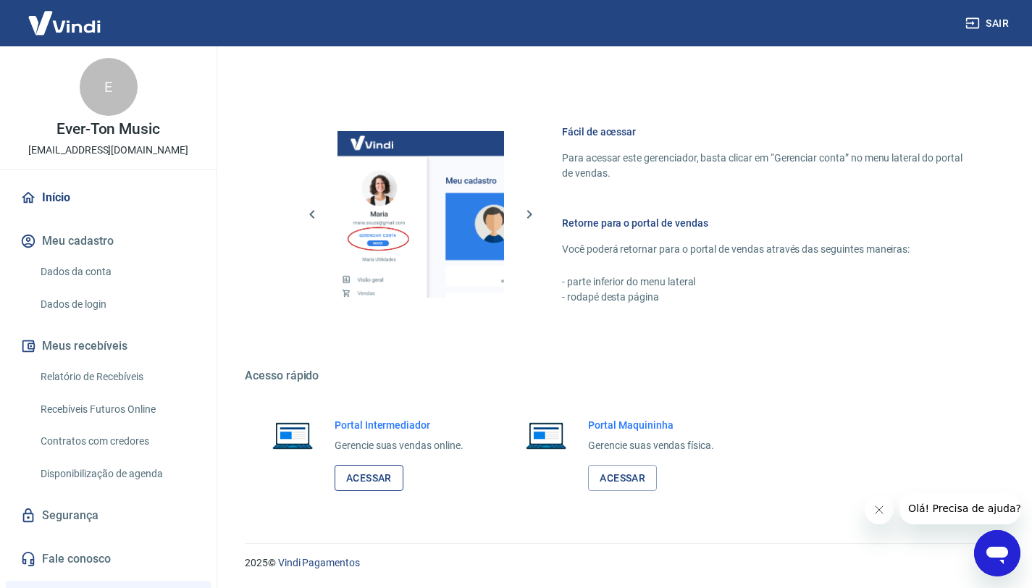
click at [373, 486] on link "Acessar" at bounding box center [368, 478] width 69 height 27
